Goal: Transaction & Acquisition: Obtain resource

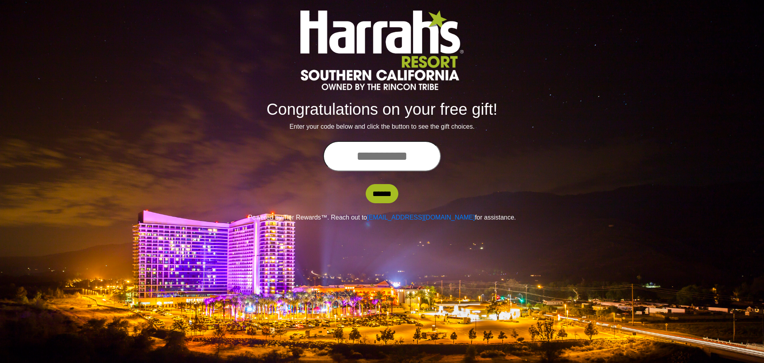
click at [351, 158] on input "text" at bounding box center [382, 156] width 118 height 30
type input "**********"
click at [380, 194] on input "******" at bounding box center [382, 193] width 33 height 19
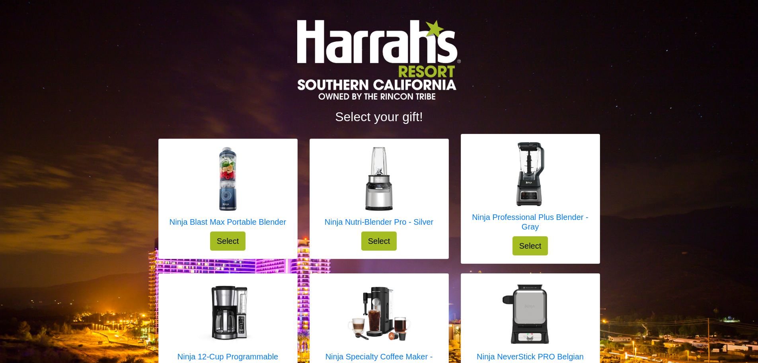
click at [453, 88] on img at bounding box center [378, 60] width 163 height 80
